Goal: Find specific page/section: Find specific page/section

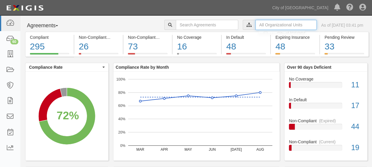
click at [276, 22] on input "text" at bounding box center [286, 25] width 61 height 10
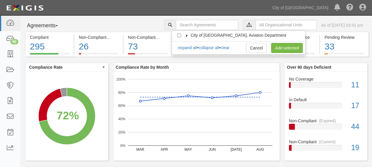
click at [201, 34] on span "City of [GEOGRAPHIC_DATA], Aviation Department" at bounding box center [239, 35] width 96 height 5
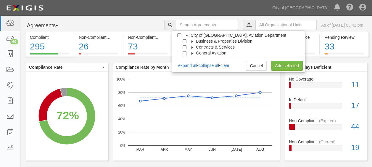
click at [193, 40] on icon at bounding box center [192, 41] width 4 height 3
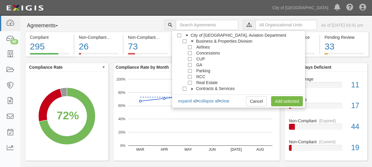
click at [193, 83] on div at bounding box center [191, 82] width 5 height 4
click at [190, 82] on input "Real Estate" at bounding box center [190, 83] width 4 height 4
checkbox input "true"
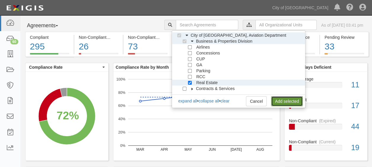
click at [296, 101] on link "Add selected" at bounding box center [287, 101] width 32 height 10
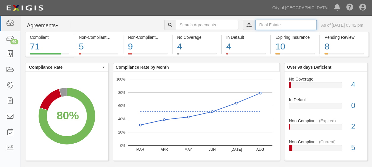
click at [256, 25] on input "text" at bounding box center [286, 25] width 61 height 10
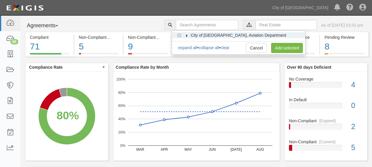
click at [189, 34] on icon at bounding box center [187, 35] width 4 height 3
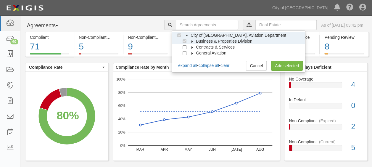
click at [191, 40] on icon at bounding box center [192, 41] width 4 height 3
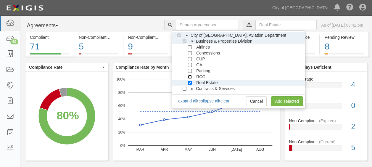
click at [191, 76] on input "RCC" at bounding box center [190, 77] width 4 height 4
checkbox input "true"
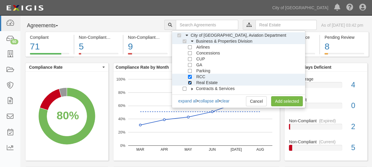
click at [191, 81] on input "Real Estate" at bounding box center [190, 83] width 4 height 4
checkbox input "false"
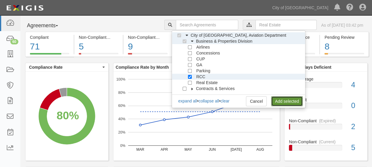
click at [282, 100] on link "Add selected" at bounding box center [287, 101] width 32 height 10
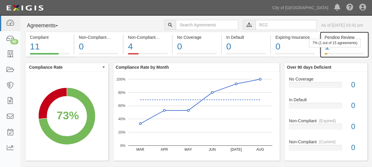
click at [335, 47] on div "1" at bounding box center [344, 46] width 39 height 13
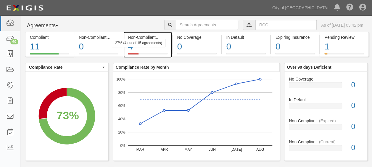
click at [134, 39] on div "27% (4 out of 15 agreements)" at bounding box center [139, 43] width 54 height 9
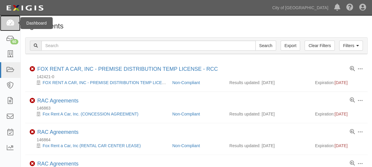
click at [11, 23] on icon at bounding box center [10, 23] width 8 height 7
